Goal: Information Seeking & Learning: Learn about a topic

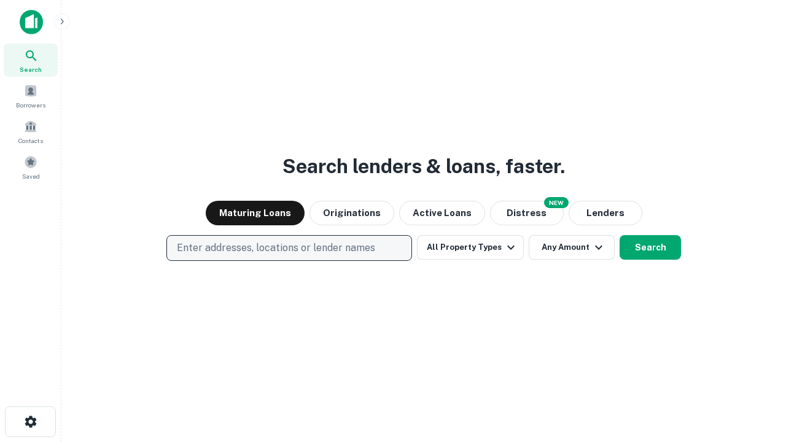
click at [289, 248] on p "Enter addresses, locations or lender names" at bounding box center [276, 248] width 198 height 15
type input "**********"
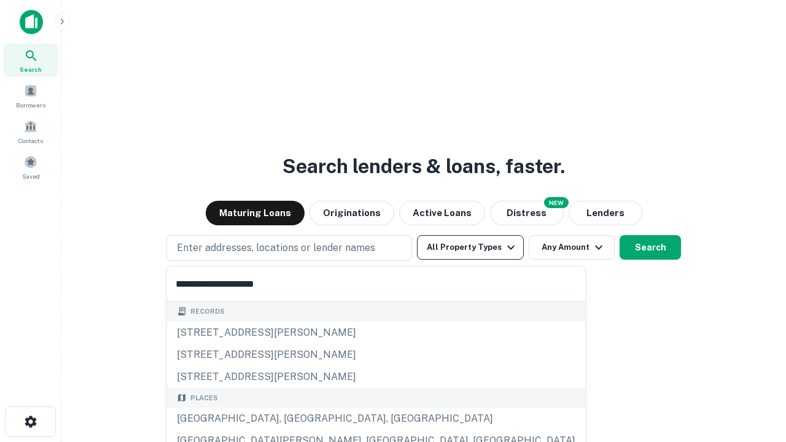
click at [294, 419] on div "[GEOGRAPHIC_DATA], [GEOGRAPHIC_DATA], [GEOGRAPHIC_DATA]" at bounding box center [376, 419] width 418 height 22
click at [471, 248] on button "All Property Types" at bounding box center [470, 247] width 107 height 25
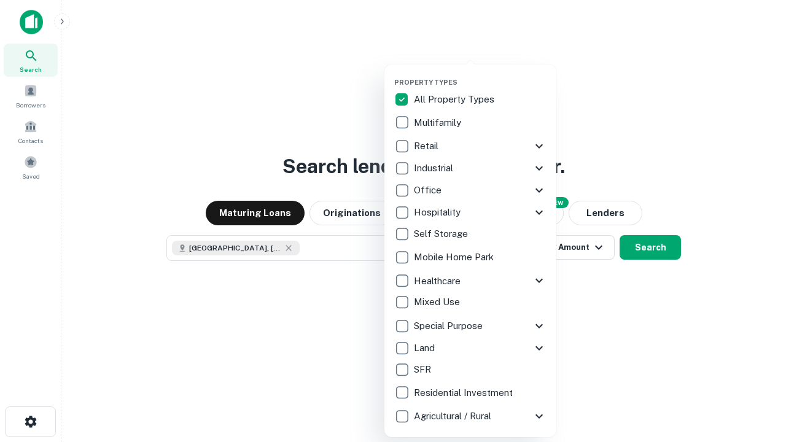
click at [480, 74] on button "button" at bounding box center [480, 74] width 172 height 1
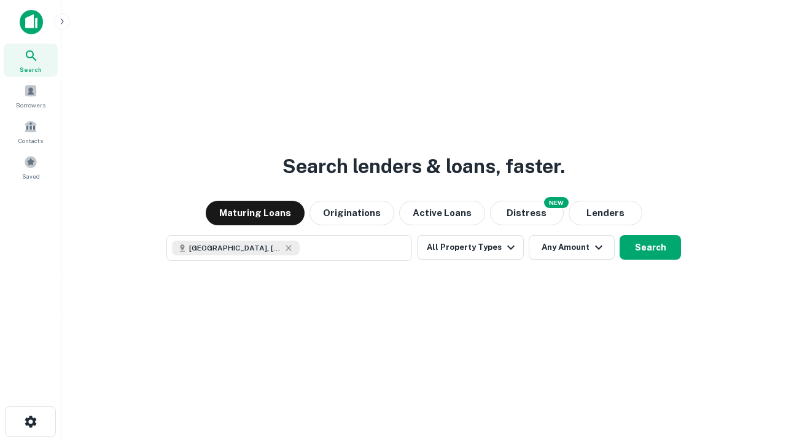
scroll to position [20, 0]
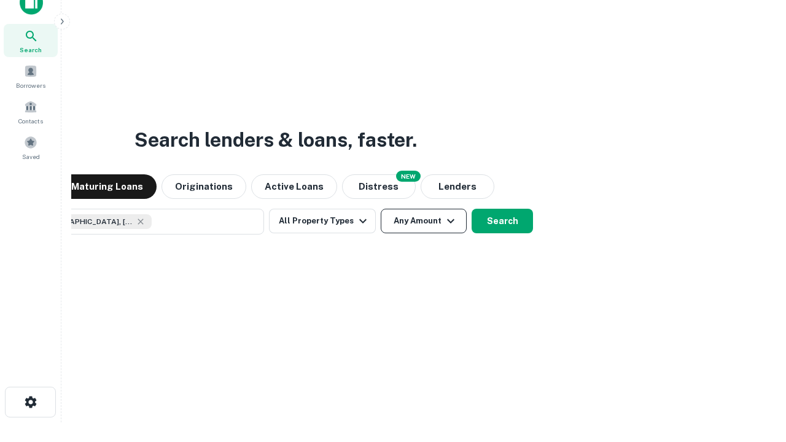
click at [381, 209] on button "Any Amount" at bounding box center [424, 221] width 86 height 25
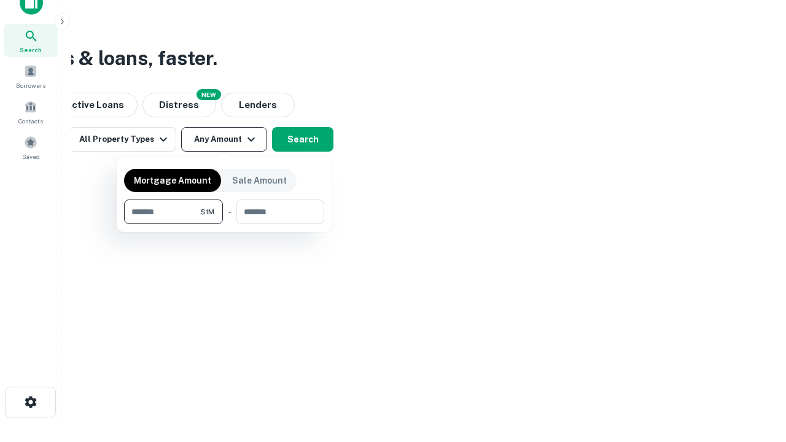
type input "*******"
click at [224, 224] on button "button" at bounding box center [224, 224] width 200 height 1
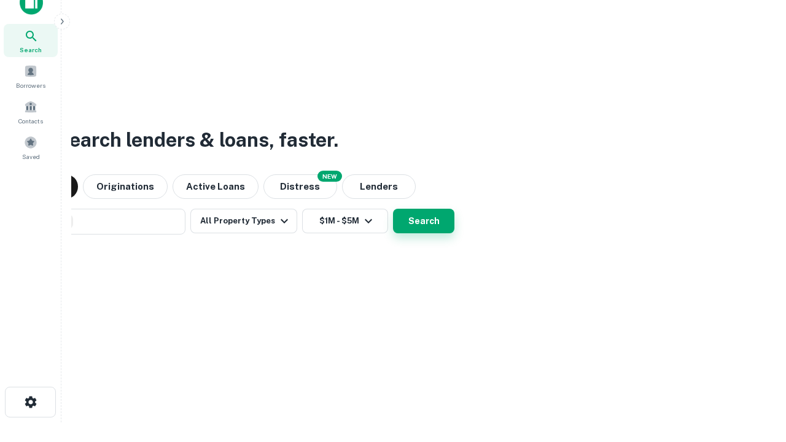
click at [393, 209] on button "Search" at bounding box center [423, 221] width 61 height 25
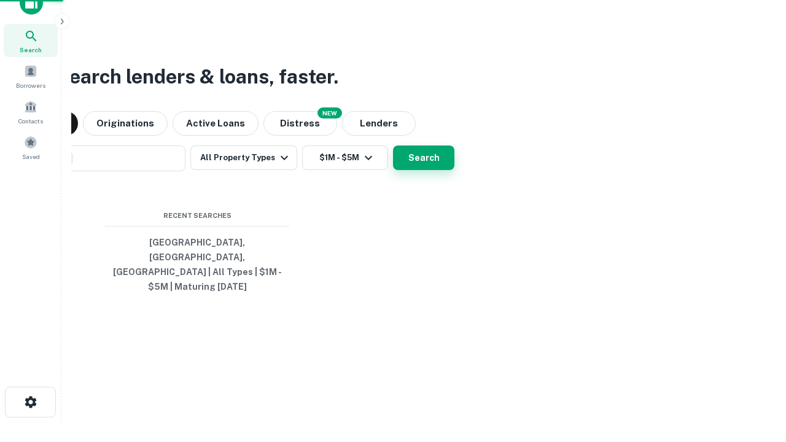
scroll to position [40, 348]
